Goal: Task Accomplishment & Management: Use online tool/utility

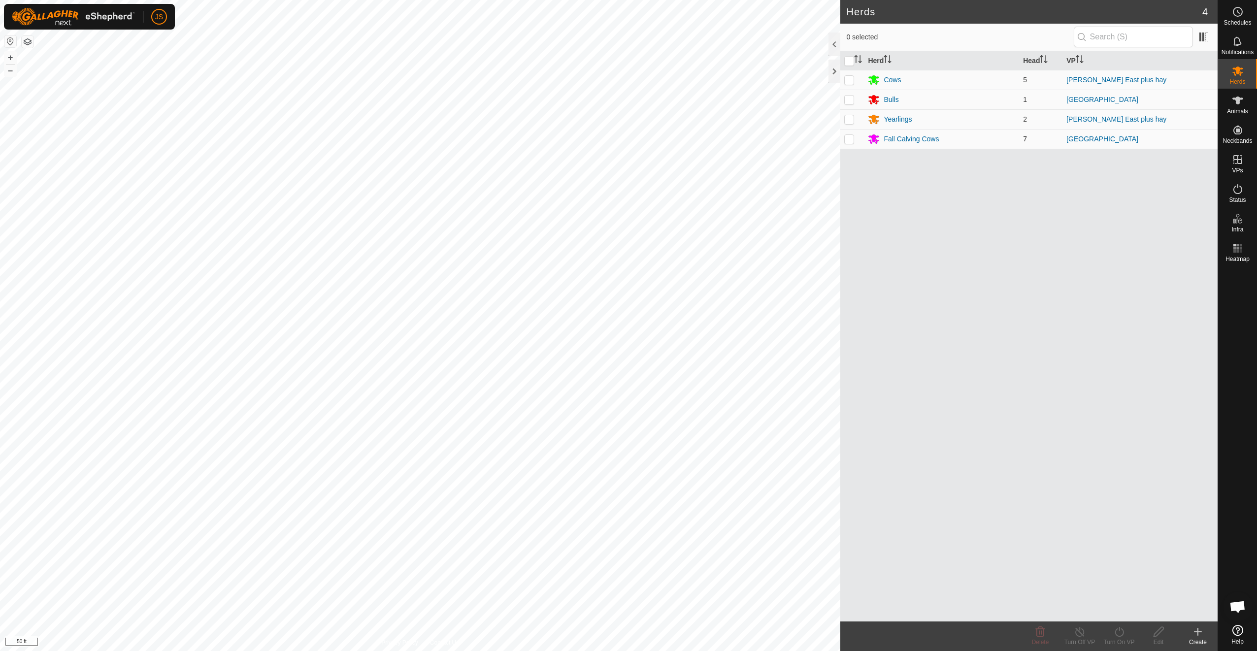
click at [847, 139] on p-checkbox at bounding box center [849, 139] width 10 height 8
checkbox input "true"
click at [850, 102] on p-checkbox at bounding box center [849, 100] width 10 height 8
checkbox input "true"
click at [1233, 114] on span "Animals" at bounding box center [1237, 111] width 21 height 6
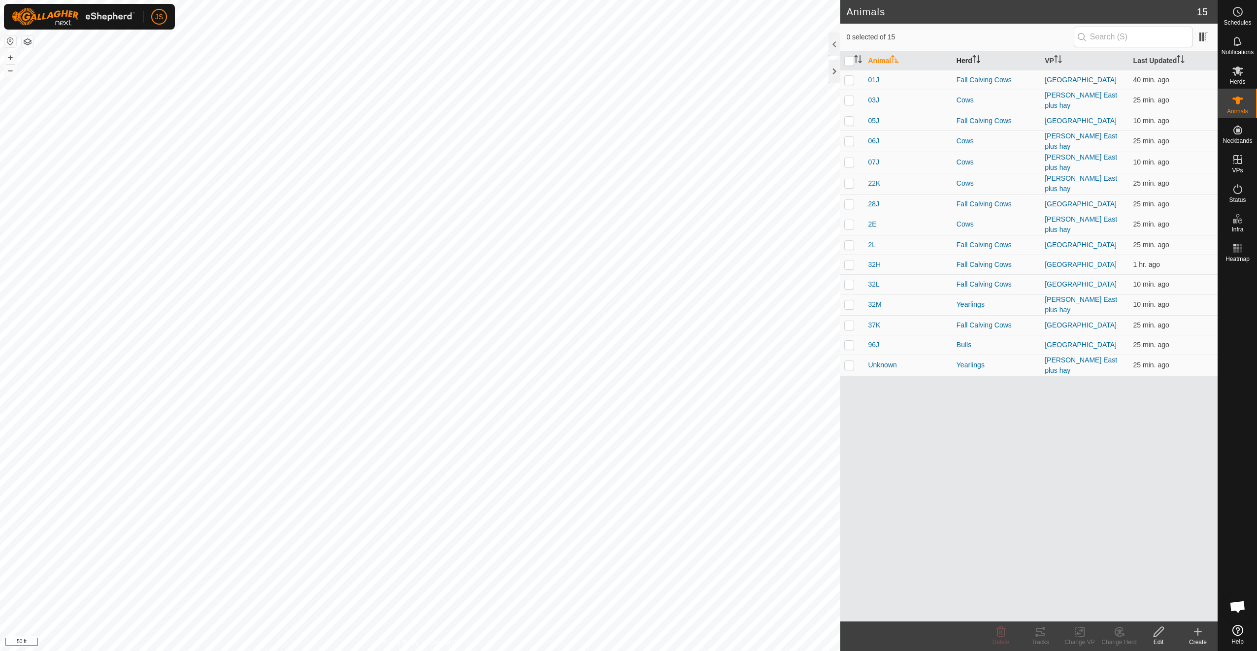
click at [973, 62] on icon "Activate to sort" at bounding box center [976, 59] width 8 height 8
click at [850, 201] on p-checkbox at bounding box center [849, 205] width 10 height 8
checkbox input "true"
drag, startPoint x: 849, startPoint y: 213, endPoint x: 848, endPoint y: 228, distance: 14.8
click at [849, 215] on td at bounding box center [852, 225] width 24 height 20
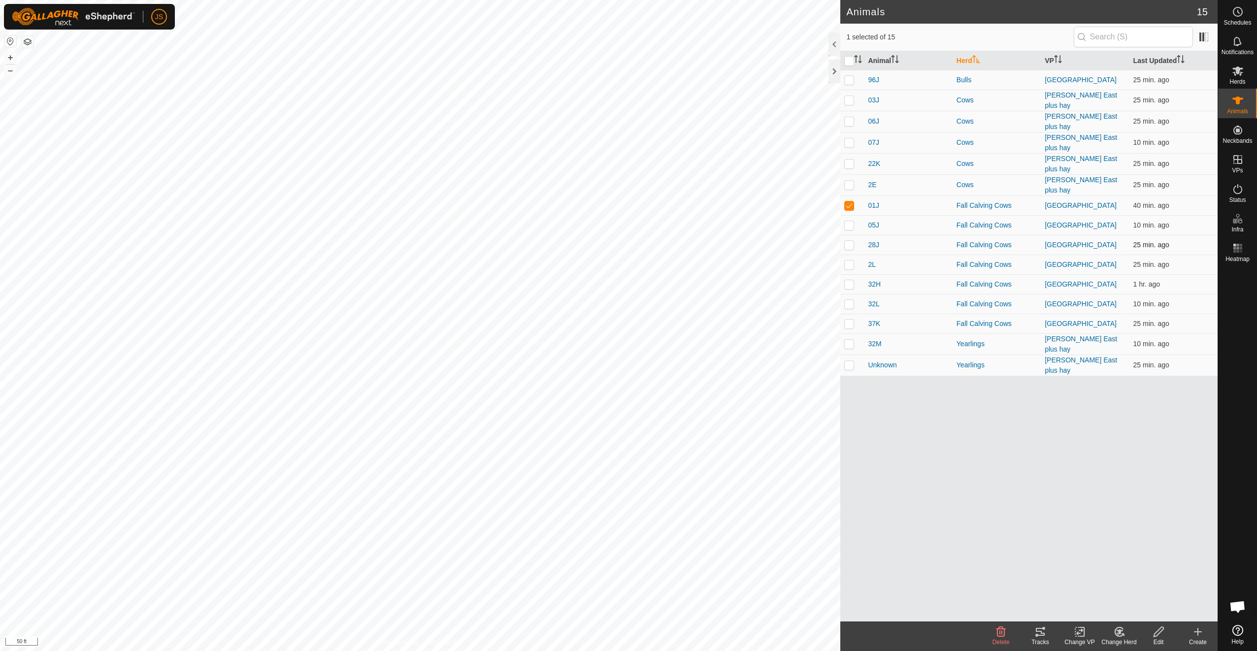
checkbox input "true"
click at [848, 241] on p-checkbox at bounding box center [849, 245] width 10 height 8
checkbox input "true"
click at [849, 261] on p-checkbox at bounding box center [849, 265] width 10 height 8
checkbox input "true"
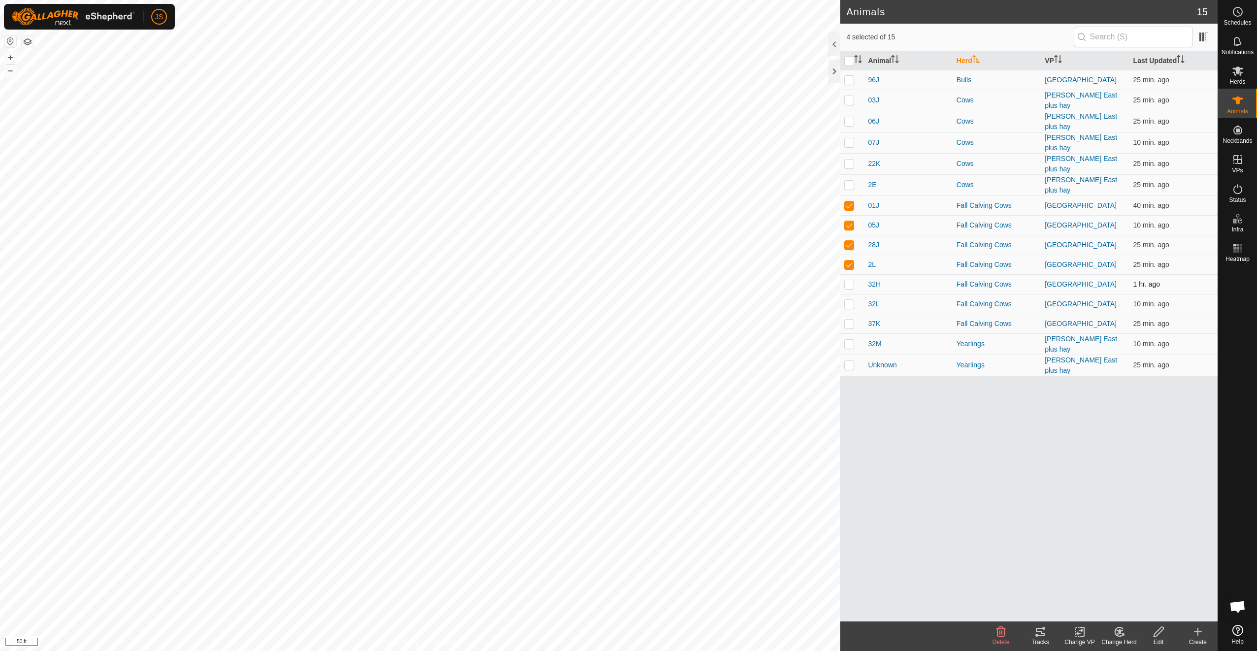
click at [850, 280] on p-checkbox at bounding box center [849, 284] width 10 height 8
checkbox input "true"
click at [850, 300] on p-checkbox at bounding box center [849, 304] width 10 height 8
checkbox input "true"
click at [850, 314] on td at bounding box center [852, 324] width 24 height 20
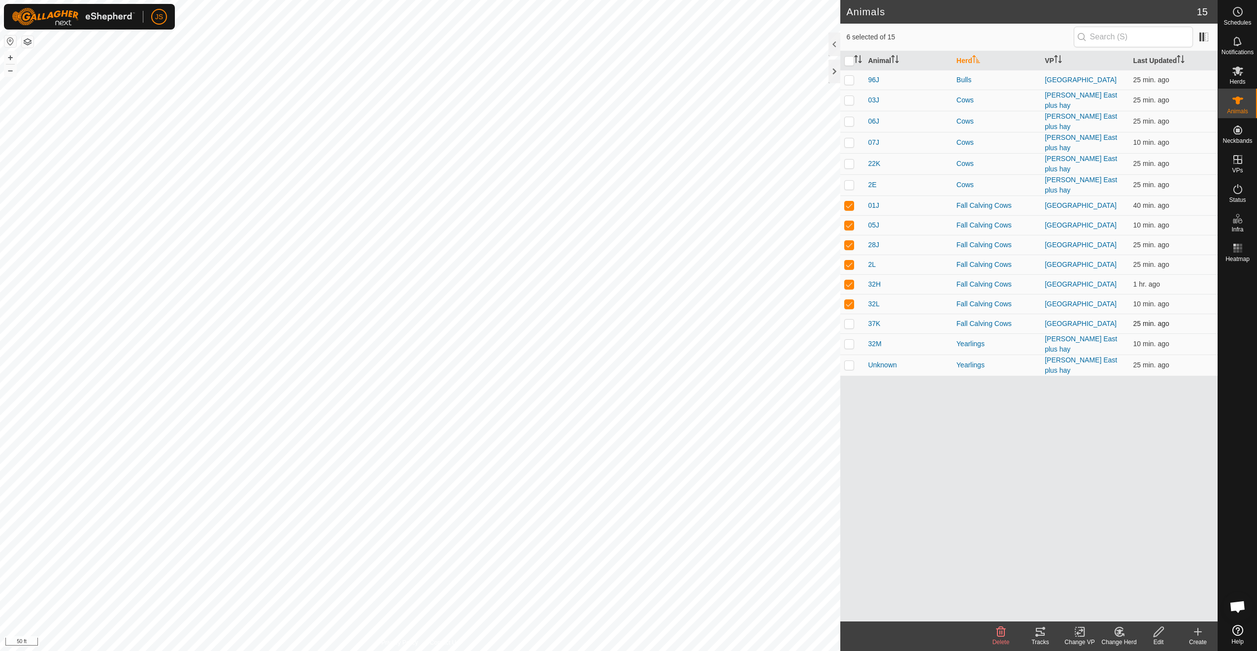
checkbox input "true"
click at [853, 340] on p-checkbox at bounding box center [849, 344] width 10 height 8
checkbox input "true"
click at [849, 78] on p-checkbox at bounding box center [849, 80] width 10 height 8
checkbox input "true"
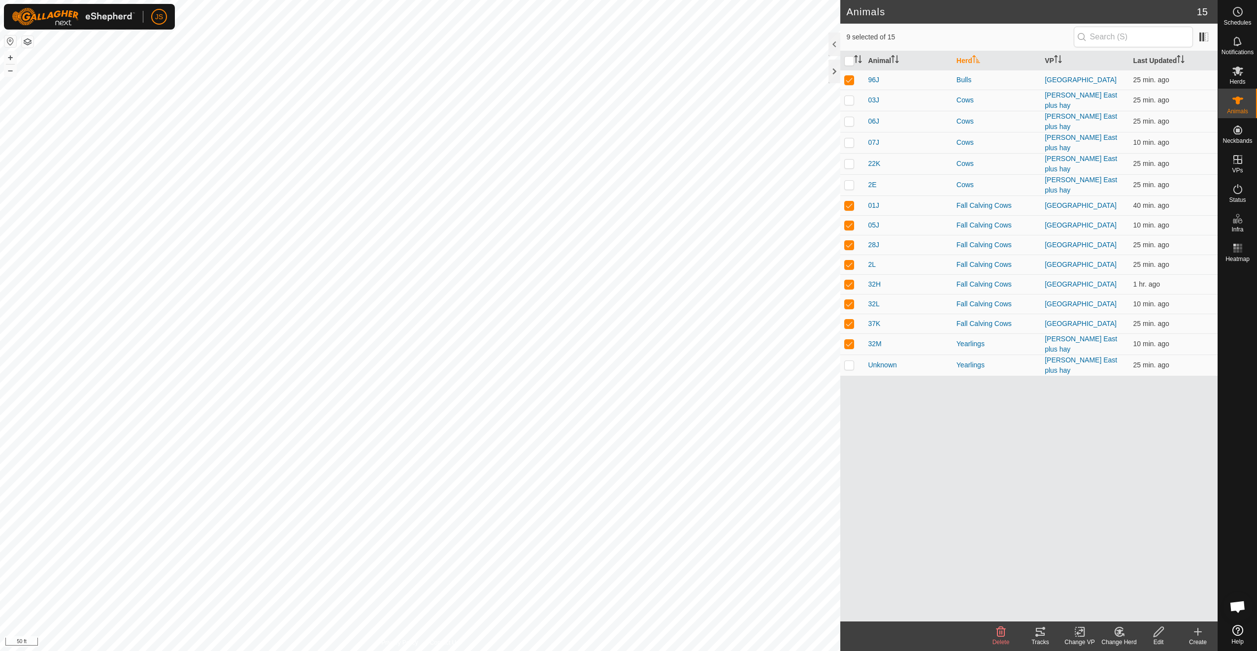
click at [1046, 634] on tracks-svg-icon at bounding box center [1040, 632] width 39 height 12
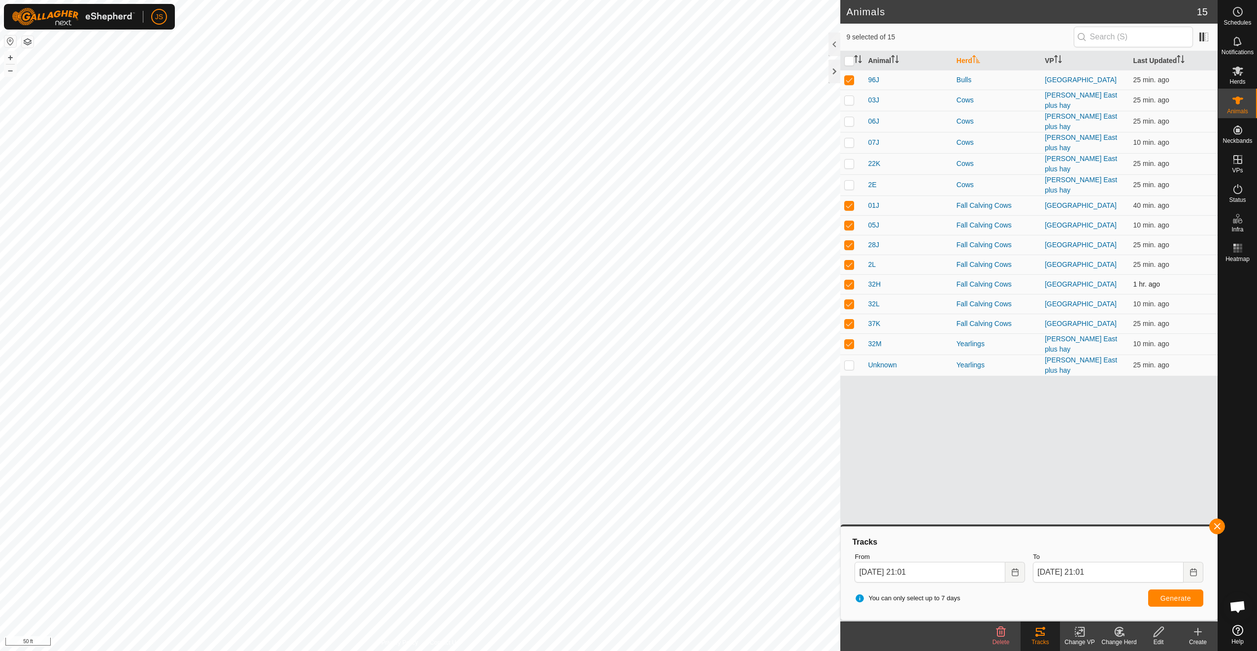
click at [851, 280] on p-checkbox at bounding box center [849, 284] width 10 height 8
checkbox input "false"
click at [849, 300] on p-tablecheckbox at bounding box center [849, 304] width 10 height 8
checkbox input "false"
click at [850, 340] on p-checkbox at bounding box center [849, 344] width 10 height 8
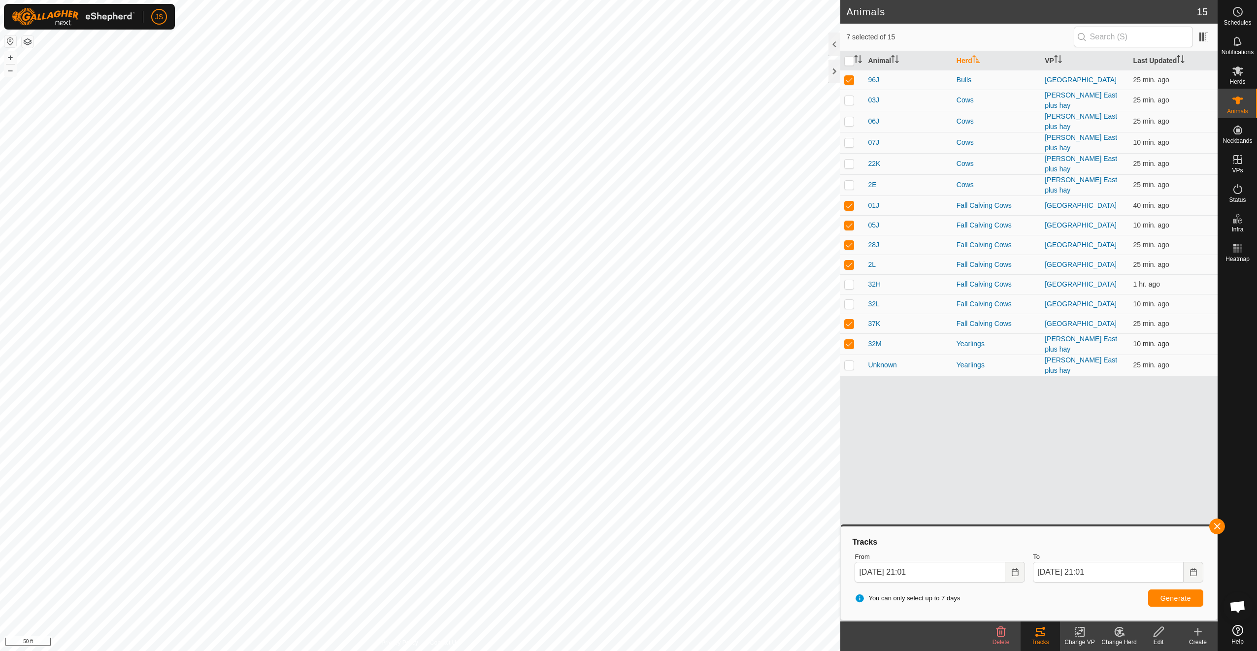
checkbox input "false"
click at [851, 201] on p-checkbox at bounding box center [849, 205] width 10 height 8
checkbox input "false"
drag, startPoint x: 850, startPoint y: 216, endPoint x: 846, endPoint y: 235, distance: 19.6
click at [850, 221] on p-checkbox at bounding box center [849, 225] width 10 height 8
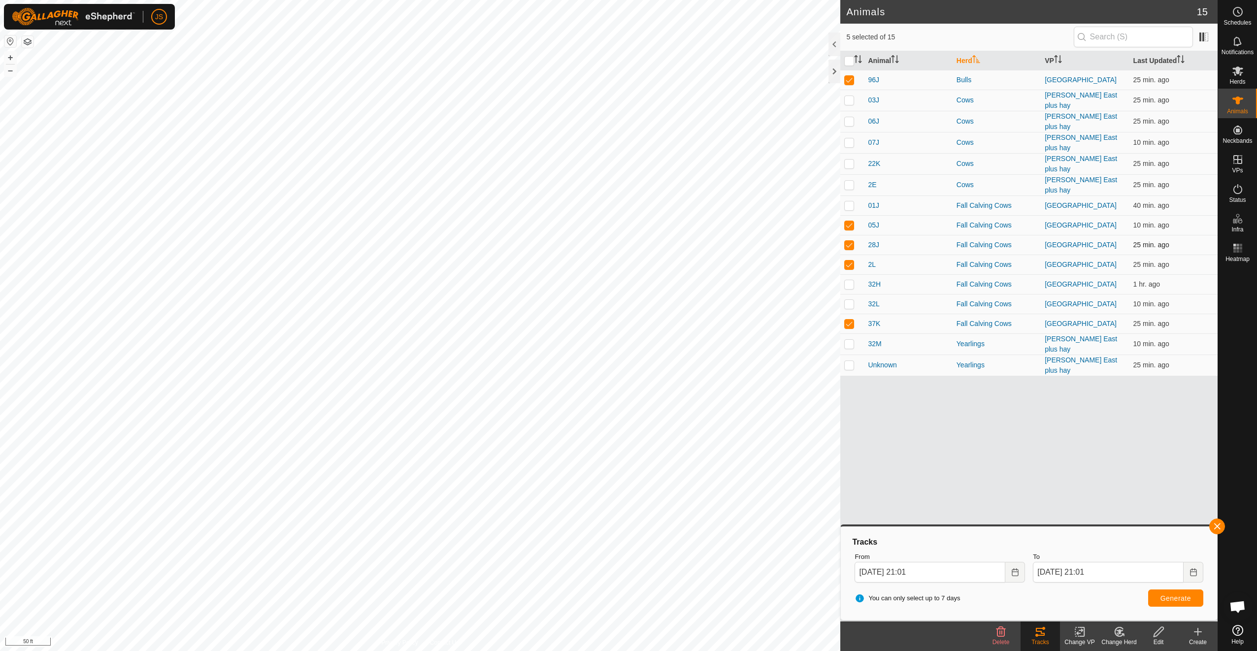
checkbox input "false"
click at [844, 241] on td at bounding box center [852, 245] width 24 height 20
checkbox input "false"
click at [1171, 601] on span "Generate" at bounding box center [1176, 599] width 31 height 8
click at [845, 62] on input "checkbox" at bounding box center [849, 61] width 10 height 10
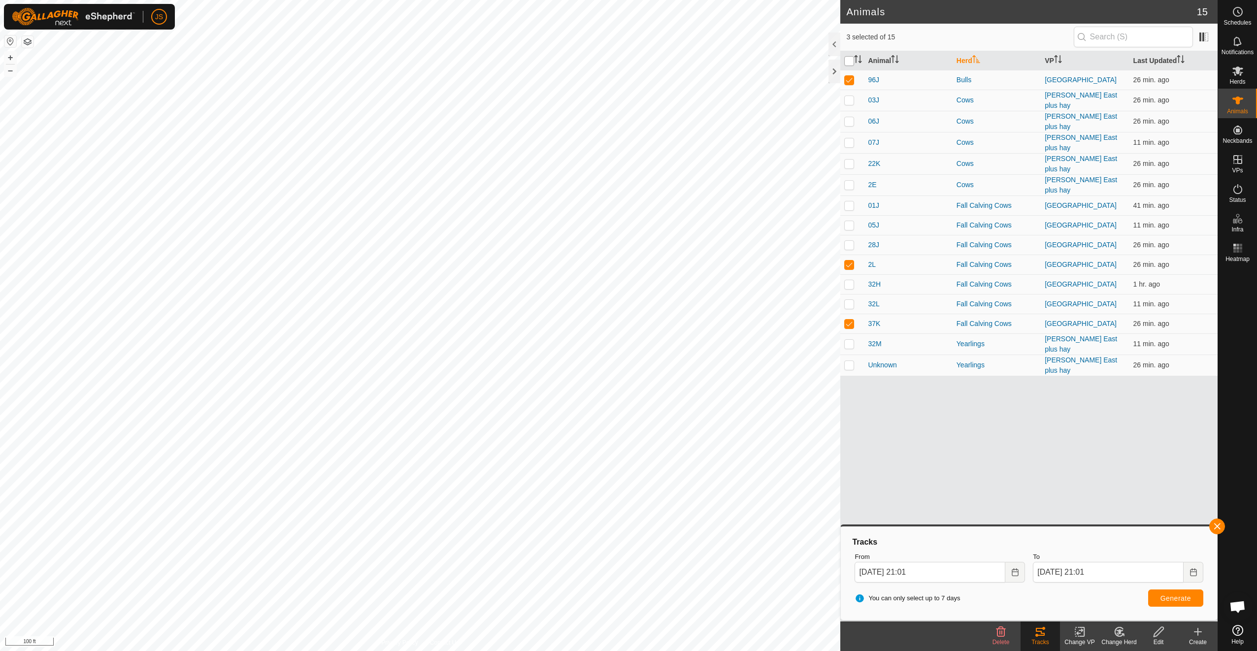
checkbox input "true"
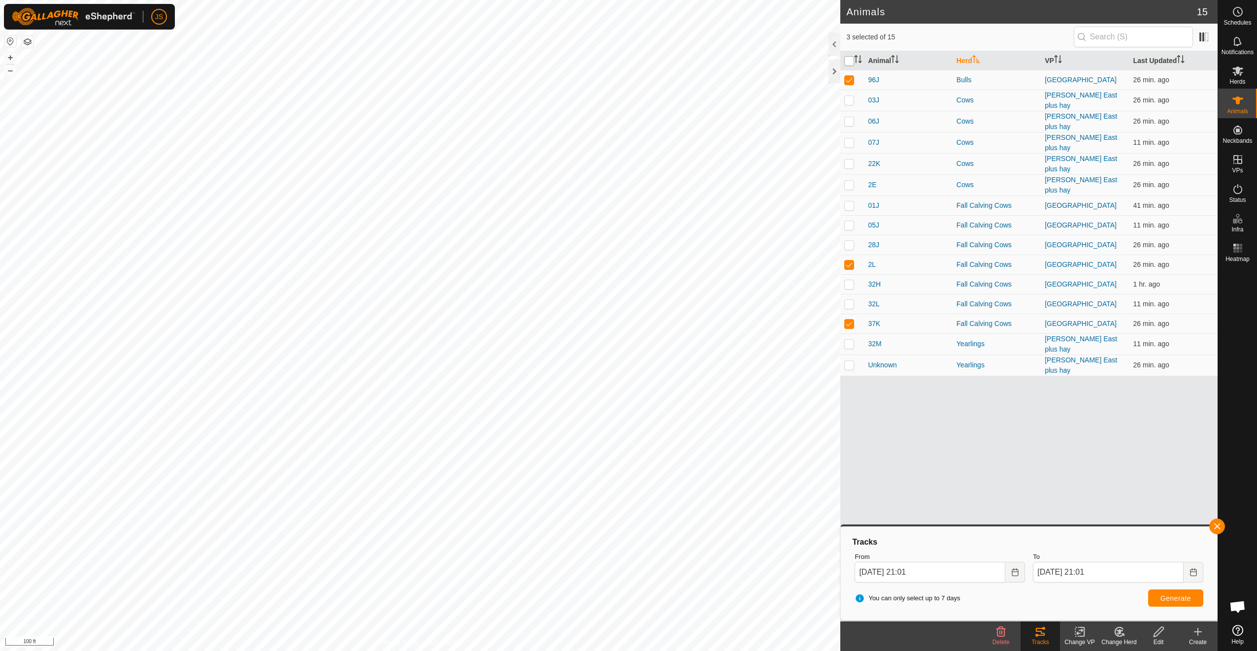
checkbox input "true"
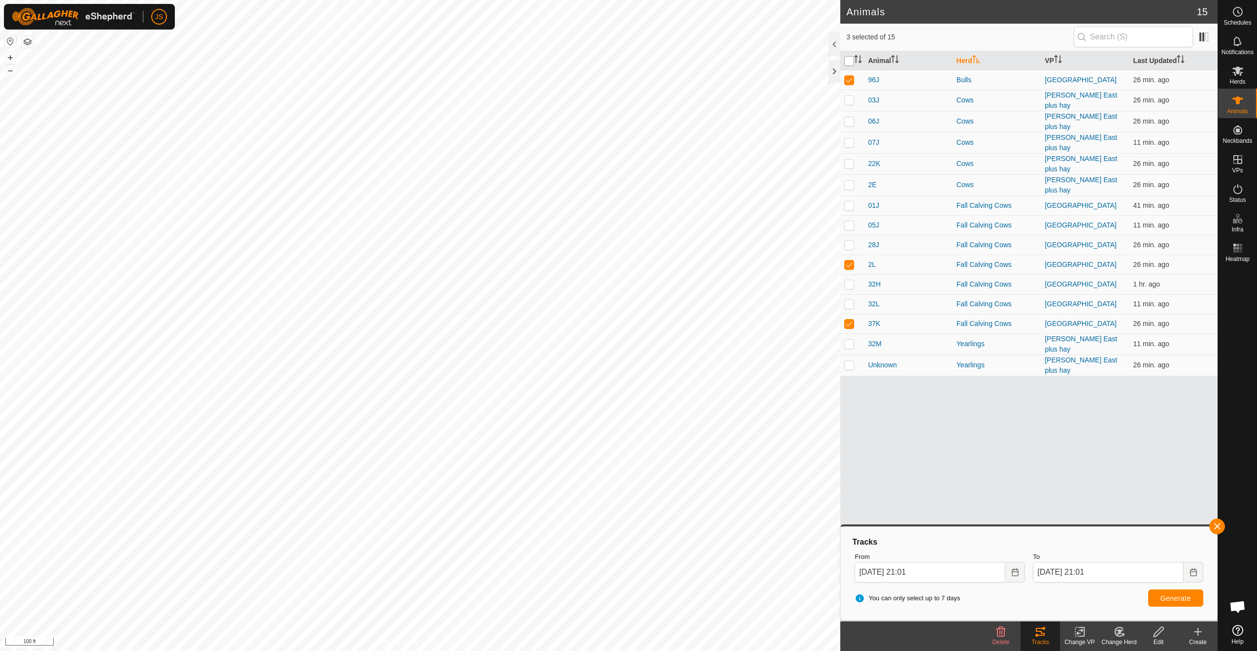
checkbox input "true"
click at [846, 62] on input "checkbox" at bounding box center [849, 61] width 10 height 10
checkbox input "false"
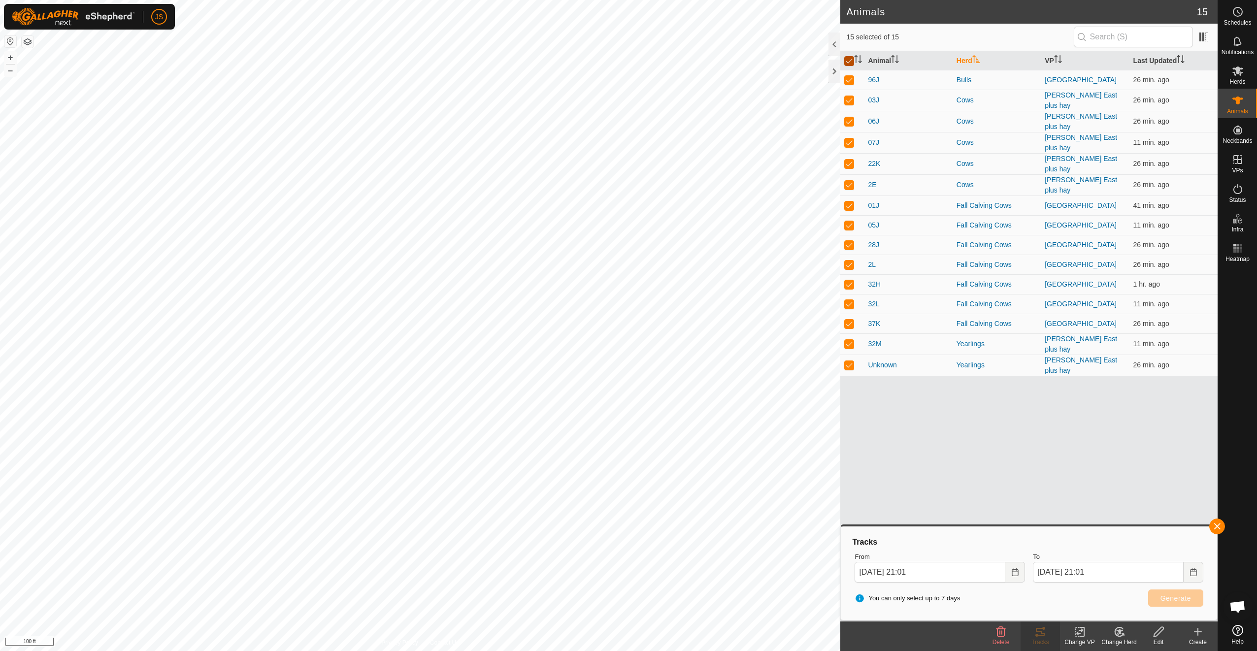
checkbox input "false"
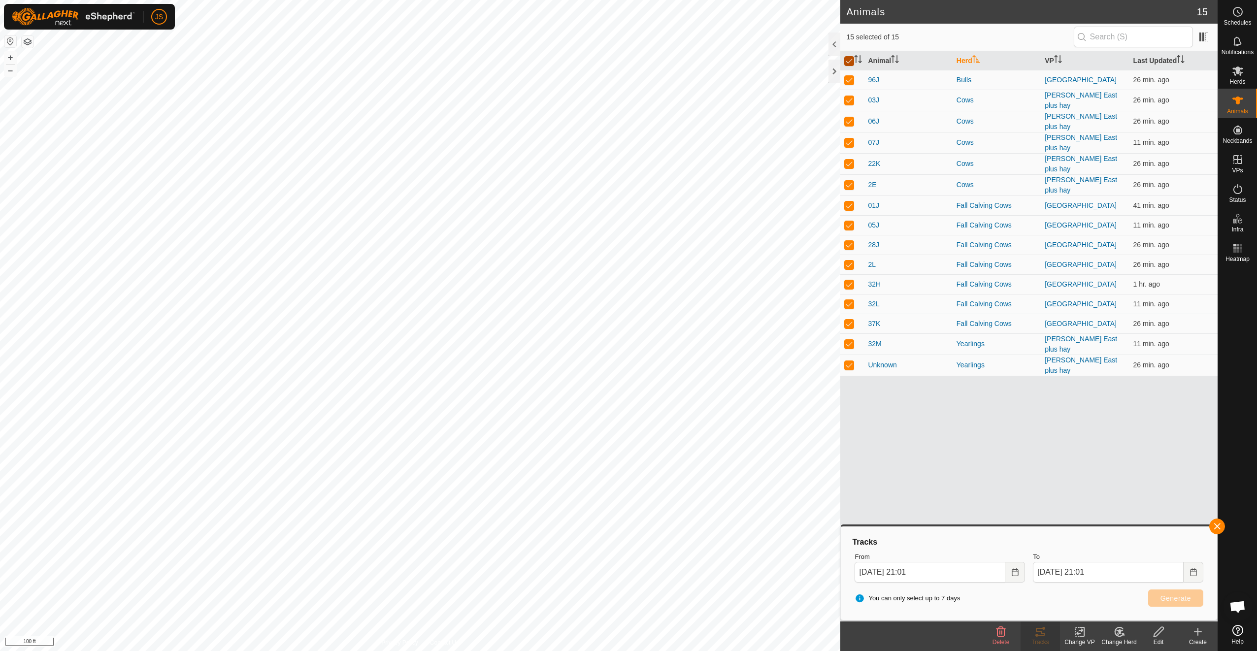
checkbox input "false"
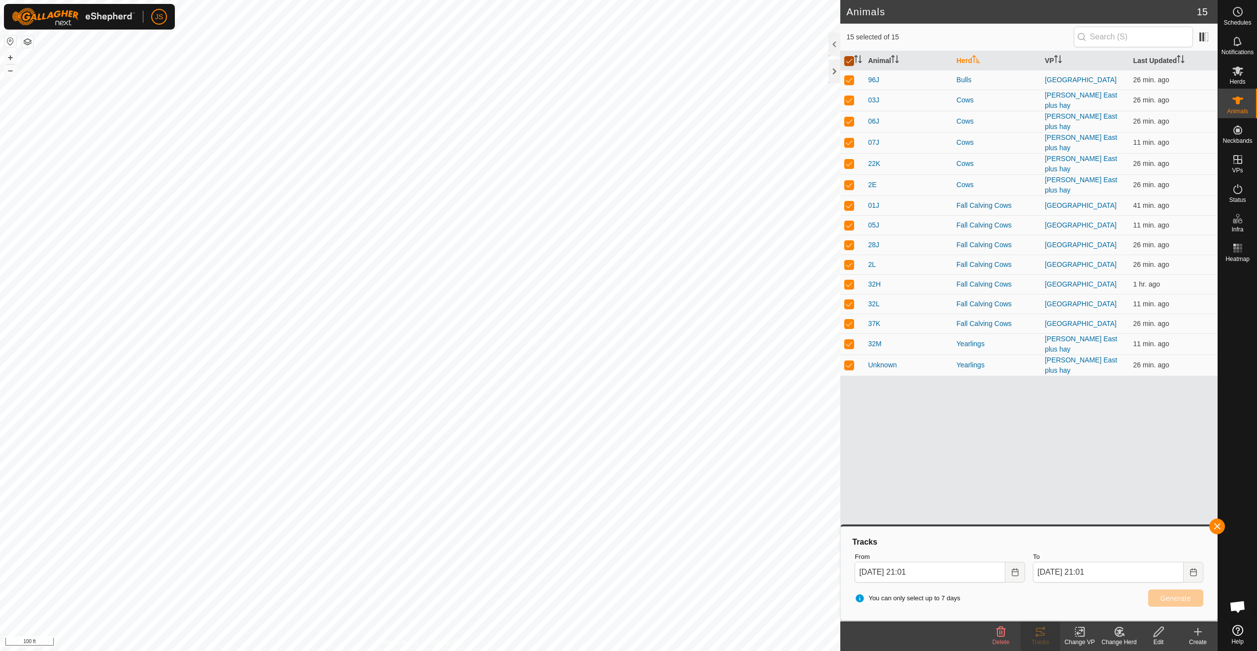
checkbox input "false"
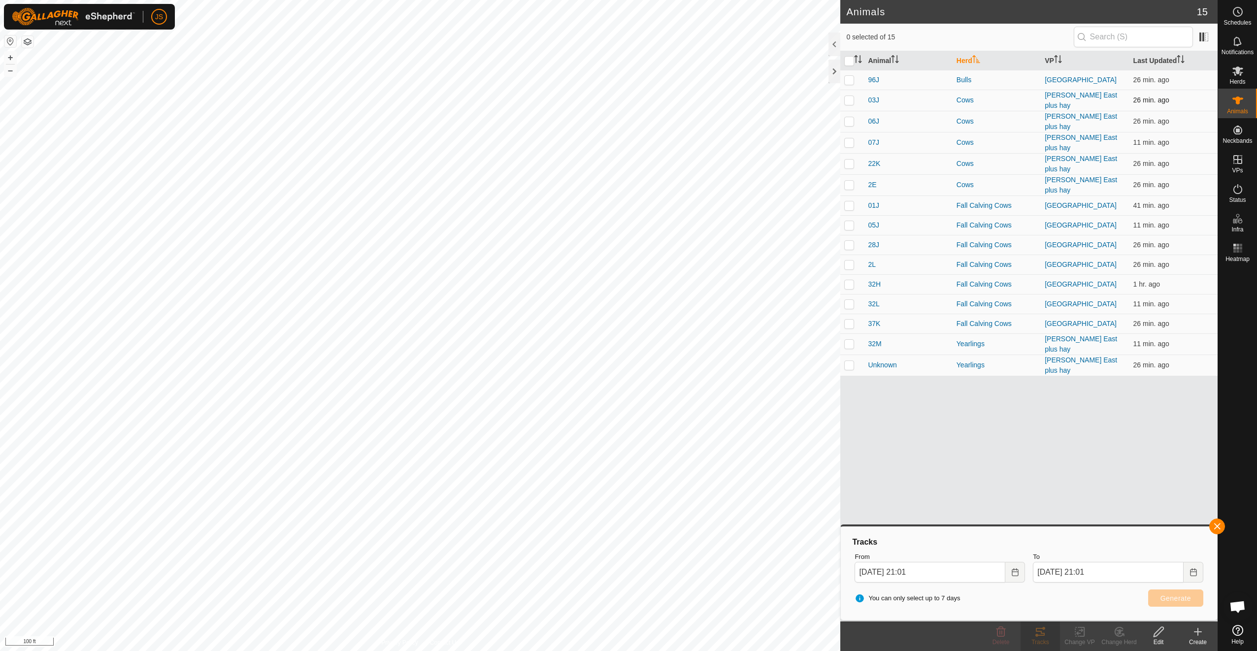
click at [849, 100] on p-checkbox at bounding box center [849, 100] width 10 height 8
checkbox input "true"
click at [846, 120] on p-checkbox at bounding box center [849, 121] width 10 height 8
checkbox input "true"
click at [852, 142] on p-checkbox at bounding box center [849, 142] width 10 height 8
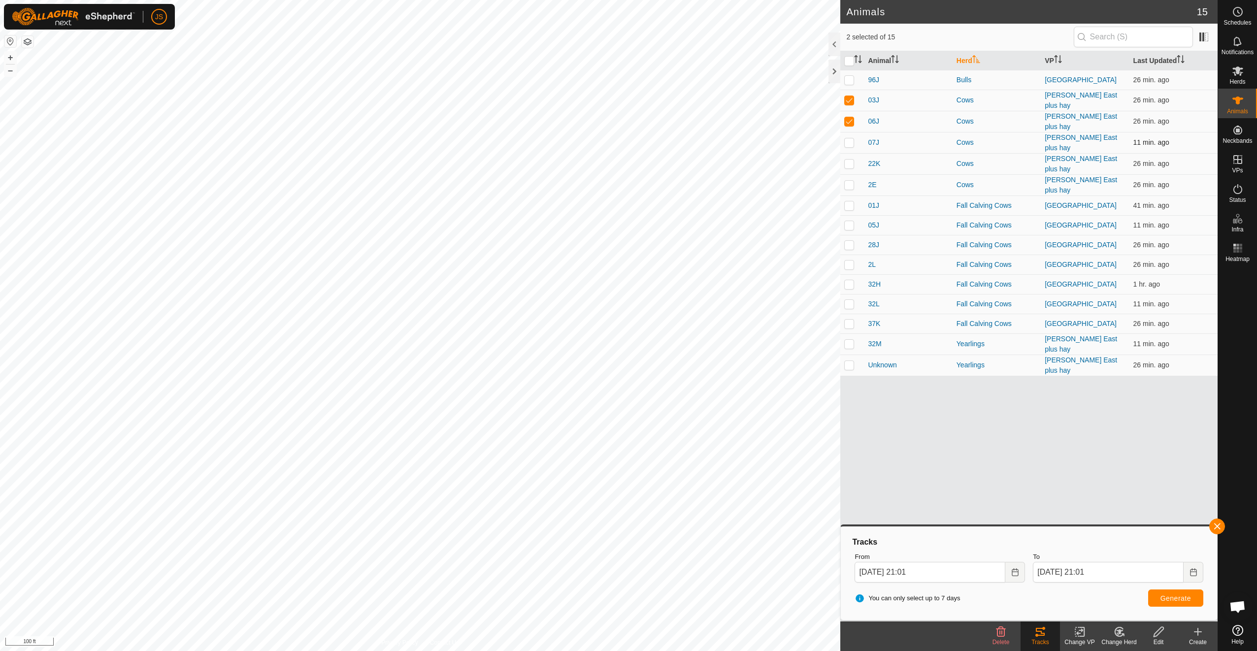
checkbox input "true"
click at [851, 160] on p-checkbox at bounding box center [849, 164] width 10 height 8
checkbox input "true"
click at [849, 181] on p-checkbox at bounding box center [849, 185] width 10 height 8
checkbox input "true"
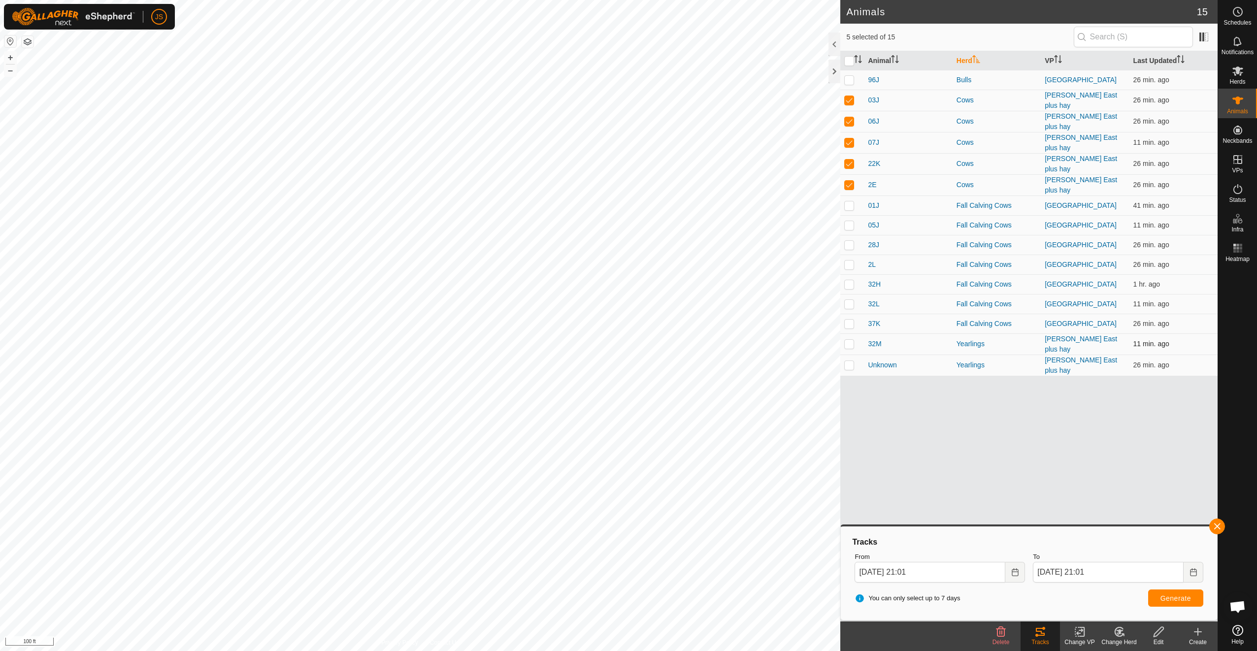
click at [846, 340] on td at bounding box center [852, 343] width 24 height 21
checkbox input "true"
click at [845, 361] on p-checkbox at bounding box center [849, 365] width 10 height 8
checkbox input "true"
click at [1166, 595] on span "Generate" at bounding box center [1176, 599] width 31 height 8
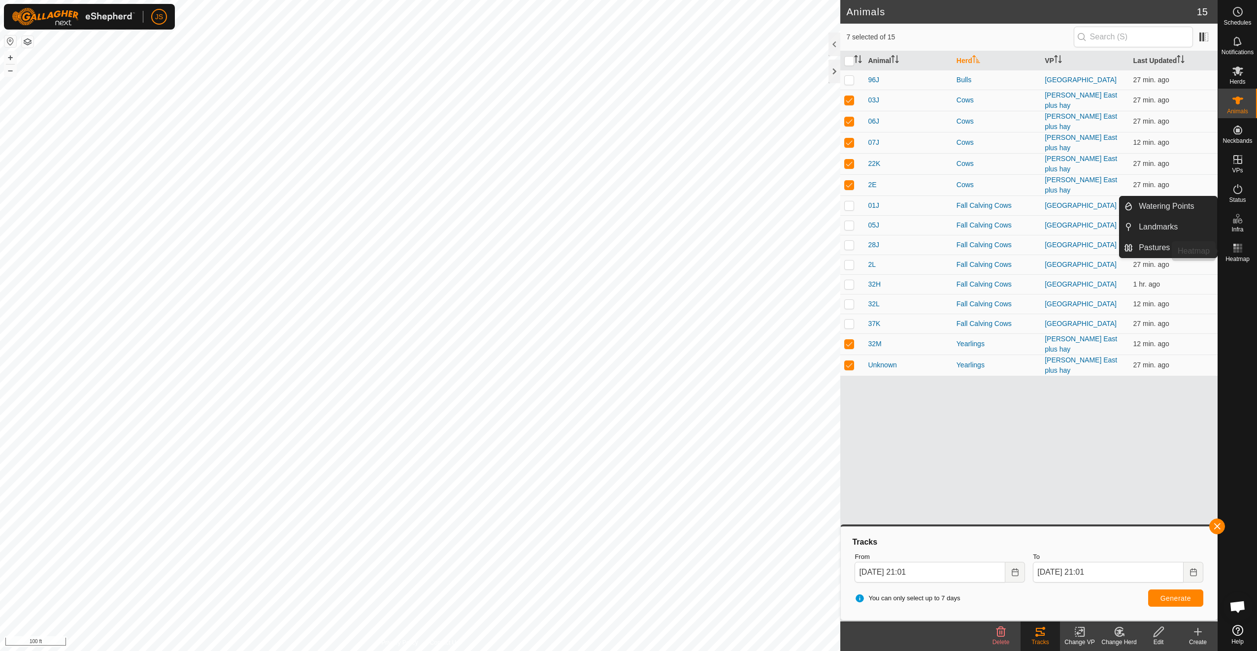
drag, startPoint x: 1239, startPoint y: 254, endPoint x: 1232, endPoint y: 255, distance: 7.5
click at [1239, 254] on icon at bounding box center [1238, 248] width 12 height 12
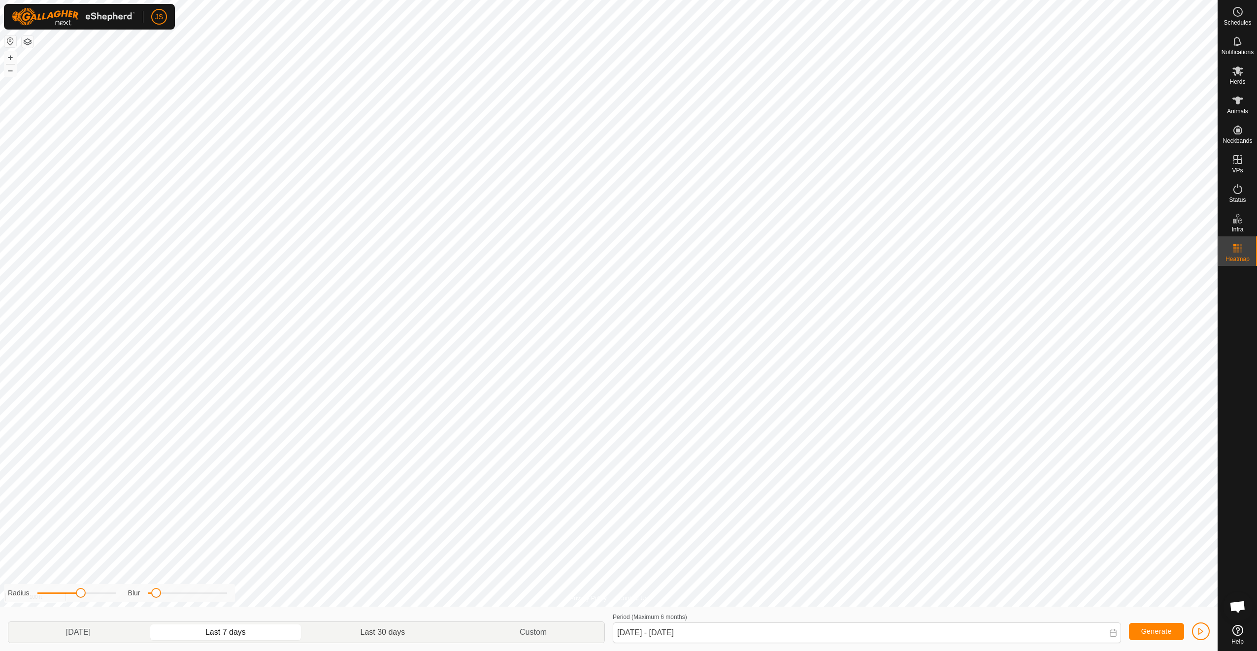
click at [369, 635] on p-togglebutton "Last 30 days" at bounding box center [382, 632] width 159 height 21
click at [219, 630] on p-togglebutton "Last 7 days" at bounding box center [225, 632] width 155 height 21
type input "[DATE] - [DATE]"
drag, startPoint x: 153, startPoint y: 594, endPoint x: 171, endPoint y: 591, distance: 18.4
click at [171, 591] on span at bounding box center [172, 593] width 10 height 10
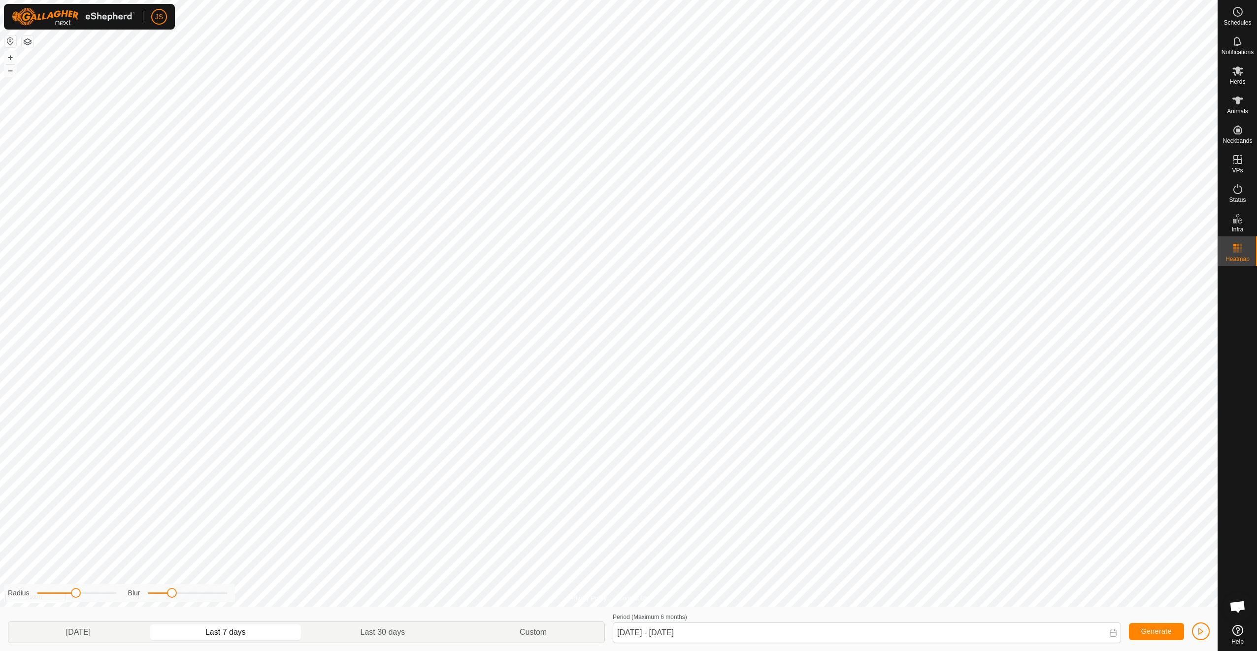
drag, startPoint x: 81, startPoint y: 593, endPoint x: 117, endPoint y: 590, distance: 36.1
click at [76, 590] on span at bounding box center [76, 593] width 10 height 10
drag, startPoint x: 174, startPoint y: 592, endPoint x: 208, endPoint y: 587, distance: 34.3
click at [179, 593] on span at bounding box center [178, 593] width 10 height 10
drag, startPoint x: 176, startPoint y: 595, endPoint x: 190, endPoint y: 598, distance: 14.1
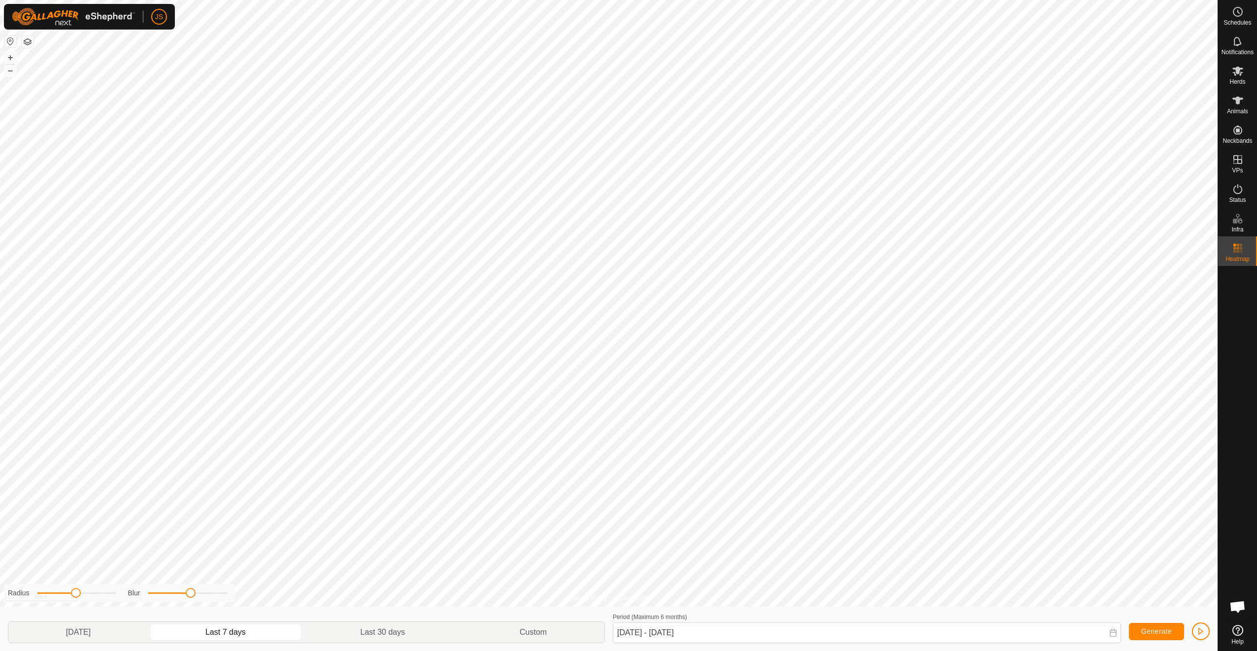
click at [190, 598] on span at bounding box center [191, 593] width 10 height 10
